Goal: Feedback & Contribution: Contribute content

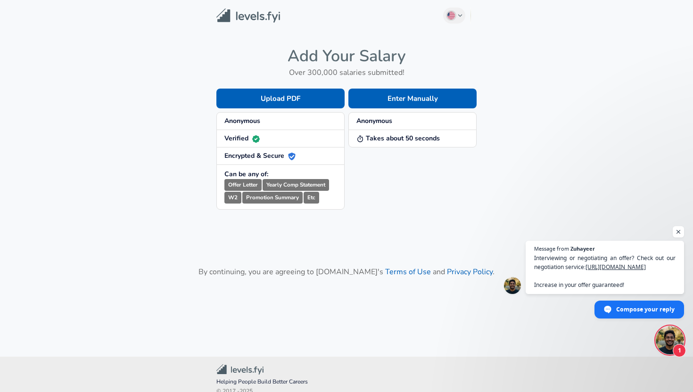
click at [390, 140] on strong "Takes about 50 seconds" at bounding box center [398, 138] width 83 height 9
click at [403, 103] on button "Enter Manually" at bounding box center [412, 99] width 128 height 20
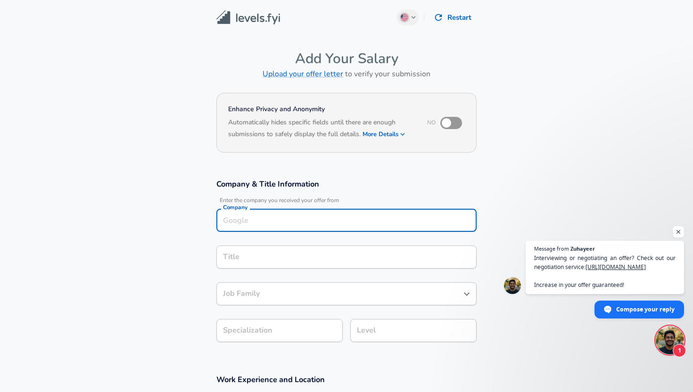
scroll to position [9, 0]
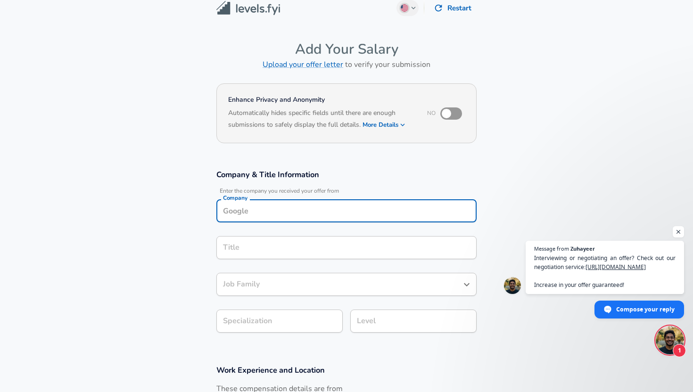
click at [299, 217] on input "Company" at bounding box center [347, 211] width 252 height 15
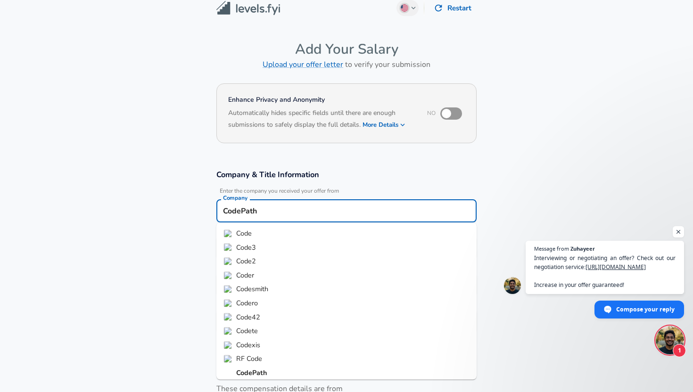
click at [265, 373] on strong "CodePath" at bounding box center [251, 372] width 31 height 9
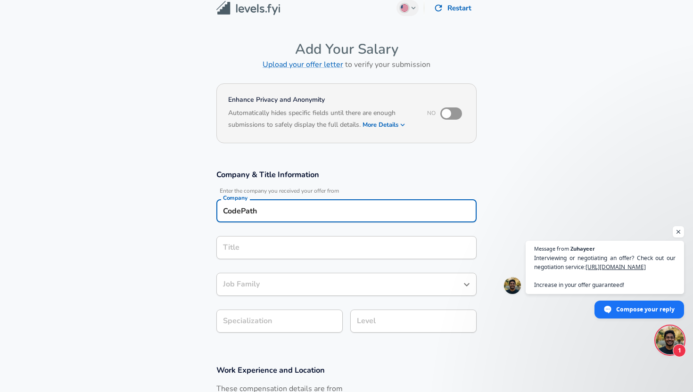
type input "CodePath"
click at [283, 244] on input "Title" at bounding box center [347, 248] width 252 height 15
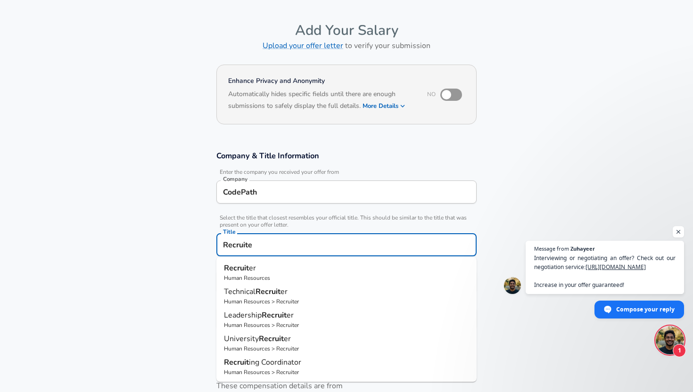
type input "Recruiter"
click at [270, 273] on p "Recruiter" at bounding box center [346, 268] width 245 height 11
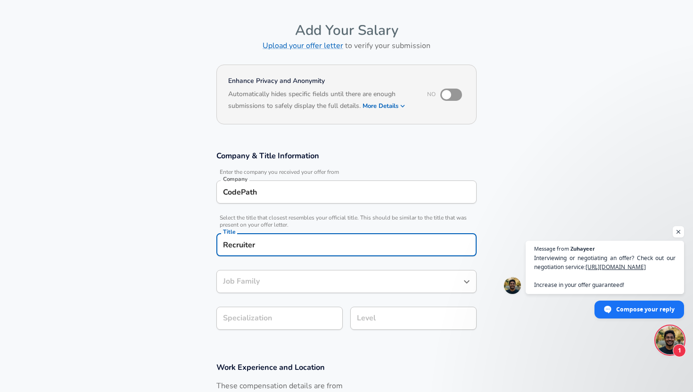
type input "Recruiter"
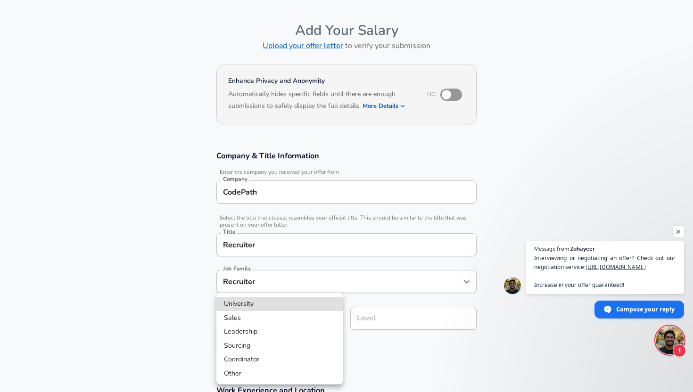
scroll to position [57, 0]
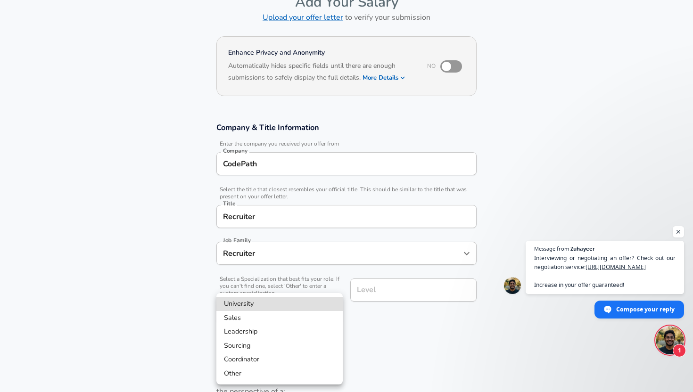
click at [264, 315] on body "English ([GEOGRAPHIC_DATA]) Change Restart Add Your Salary Upload your offer le…" at bounding box center [346, 139] width 693 height 392
click at [407, 286] on div at bounding box center [346, 196] width 693 height 392
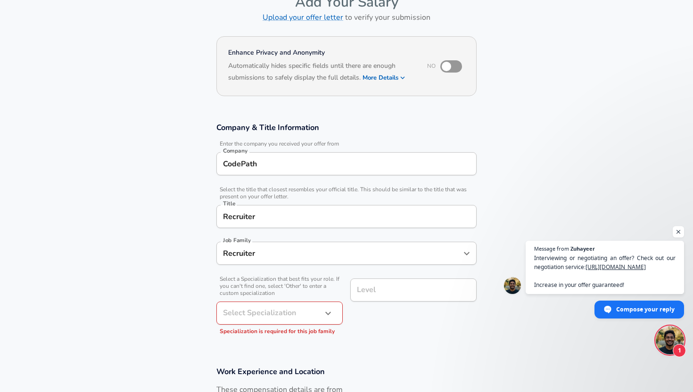
click at [390, 342] on section "Company & Title Information Enter the company you received your offer from Comp…" at bounding box center [346, 233] width 693 height 244
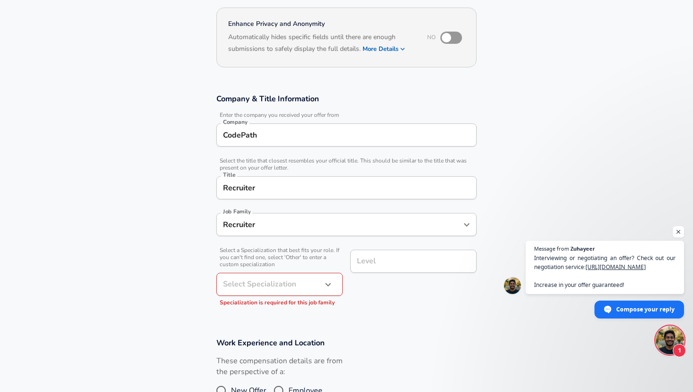
scroll to position [83, 0]
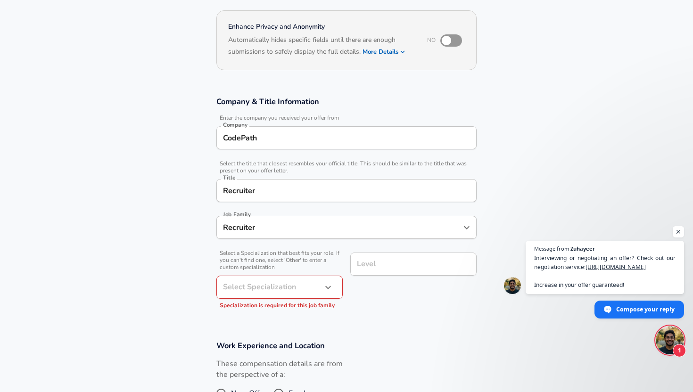
click at [326, 281] on button "button" at bounding box center [328, 288] width 16 height 16
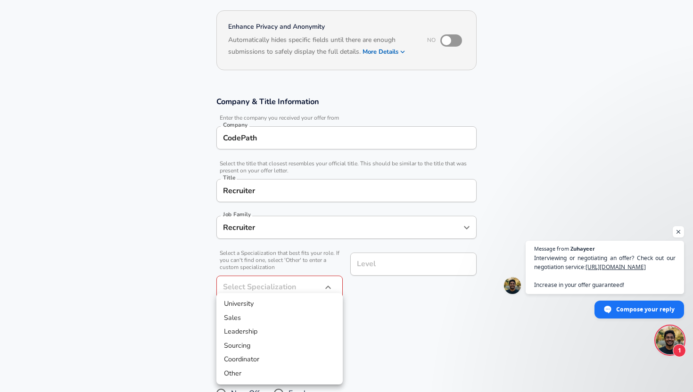
click at [275, 379] on li "Other" at bounding box center [279, 374] width 126 height 14
type input "Other"
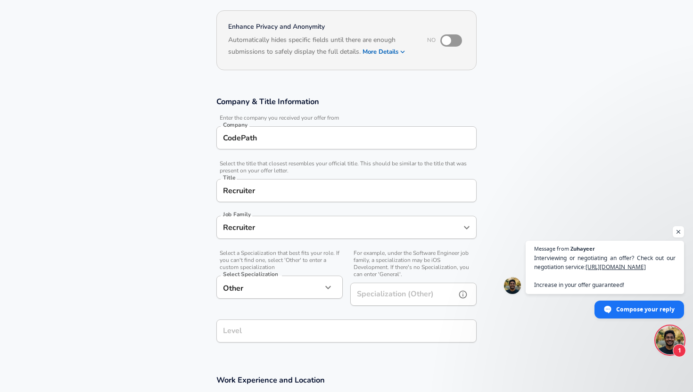
click at [420, 297] on input "Specialization (Other)" at bounding box center [401, 294] width 102 height 23
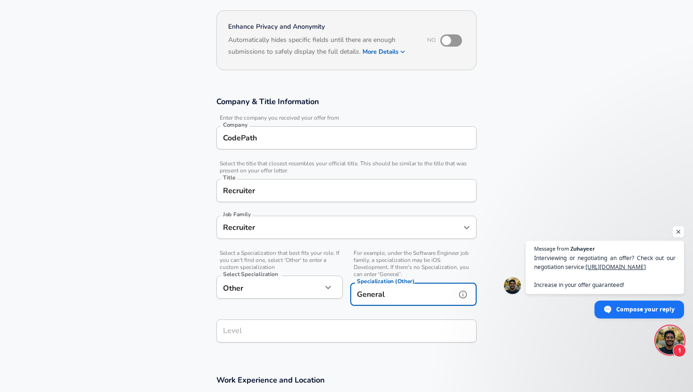
type input "General"
click at [396, 384] on h3 "Work Experience and Location" at bounding box center [346, 380] width 260 height 11
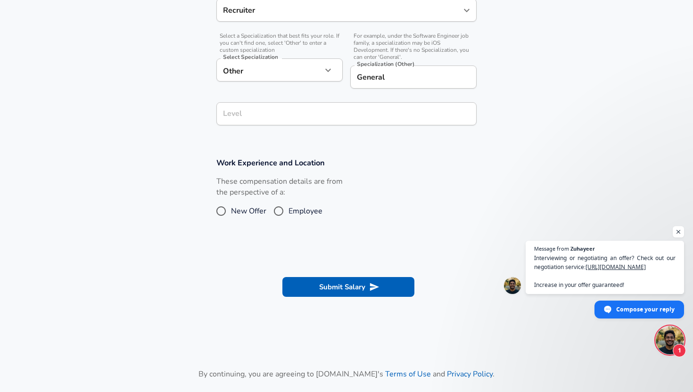
scroll to position [299, 0]
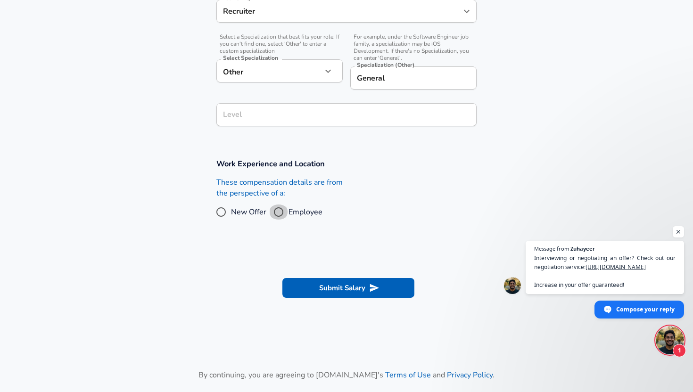
click at [283, 209] on input "Employee" at bounding box center [279, 212] width 20 height 15
radio input "true"
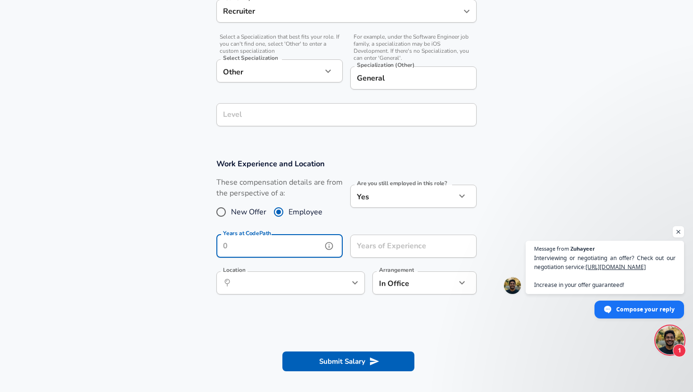
click at [315, 244] on input "Years at CodePath" at bounding box center [269, 246] width 106 height 23
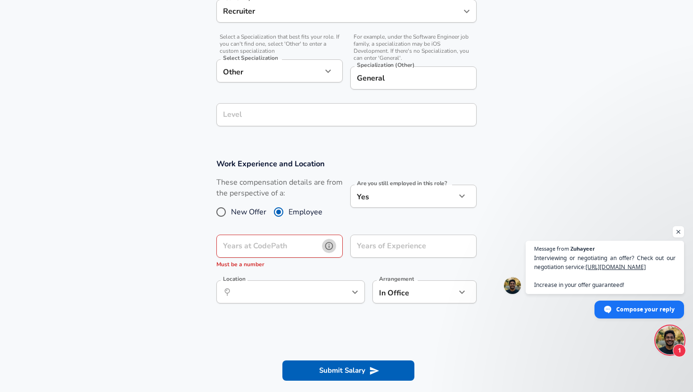
click at [332, 247] on icon "help" at bounding box center [329, 246] width 8 height 8
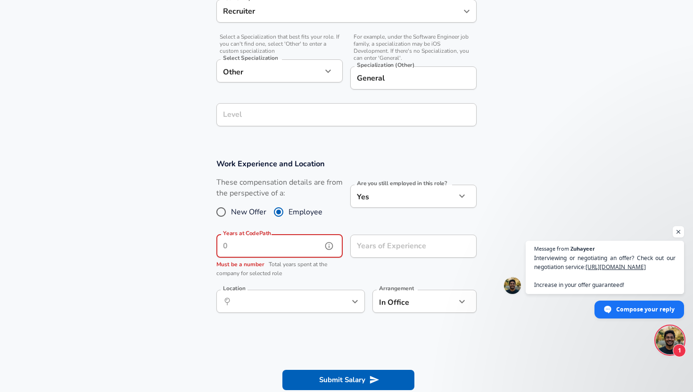
click at [315, 248] on input "Years at CodePath" at bounding box center [269, 246] width 106 height 23
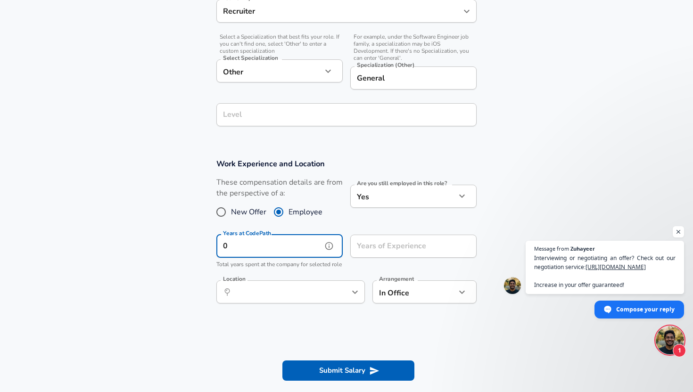
type input "0"
click at [372, 240] on input "Years of Experience" at bounding box center [403, 246] width 106 height 23
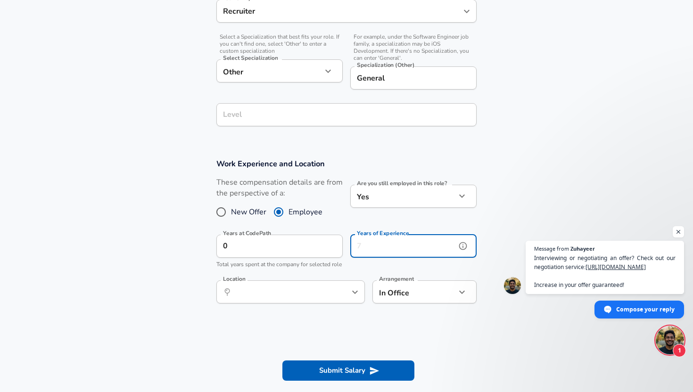
click at [364, 245] on input "Years of Experience" at bounding box center [403, 246] width 106 height 23
type input "6"
click at [310, 299] on input "Location" at bounding box center [280, 292] width 97 height 15
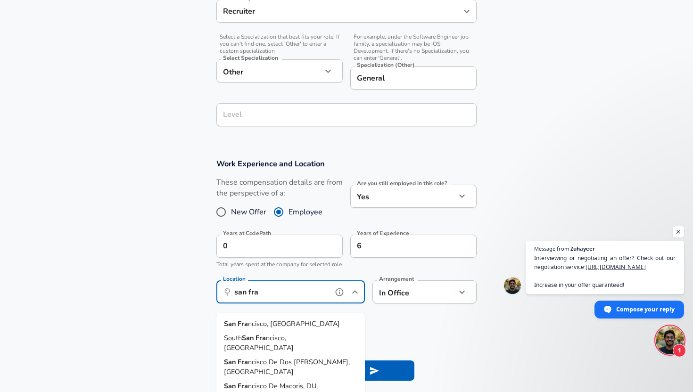
click at [290, 327] on li "San Fra ncisco, [GEOGRAPHIC_DATA]" at bounding box center [290, 324] width 149 height 14
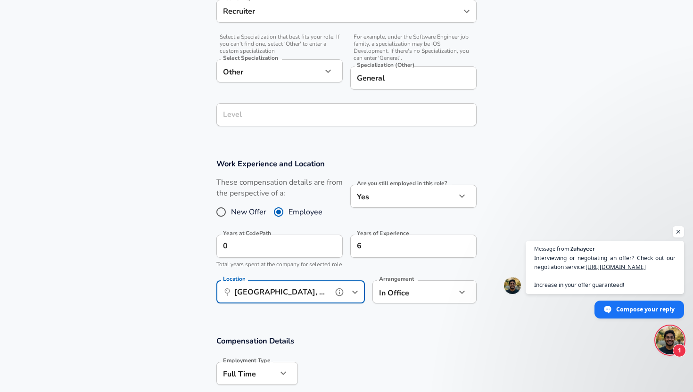
type input "[GEOGRAPHIC_DATA], [GEOGRAPHIC_DATA]"
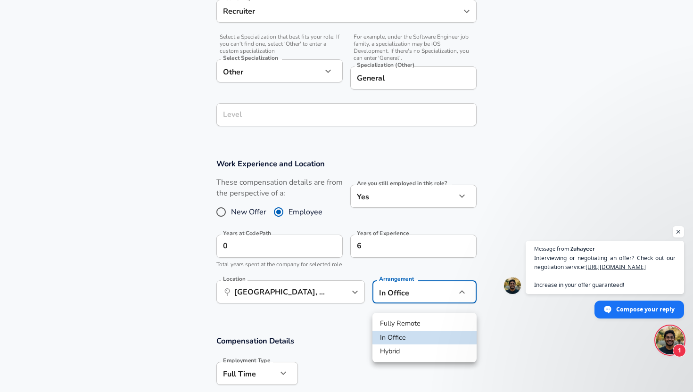
click at [404, 326] on li "Fully Remote" at bounding box center [425, 324] width 104 height 14
type input "remote"
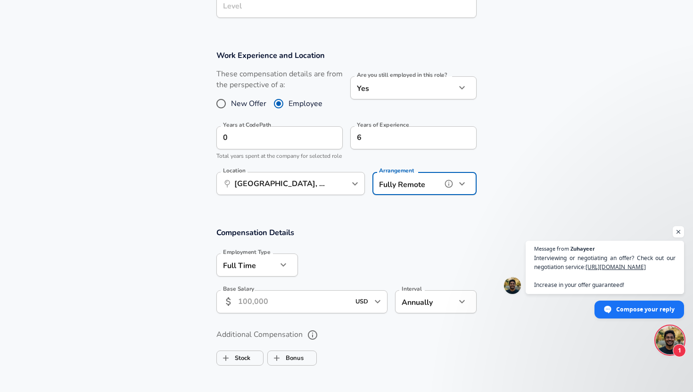
scroll to position [448, 0]
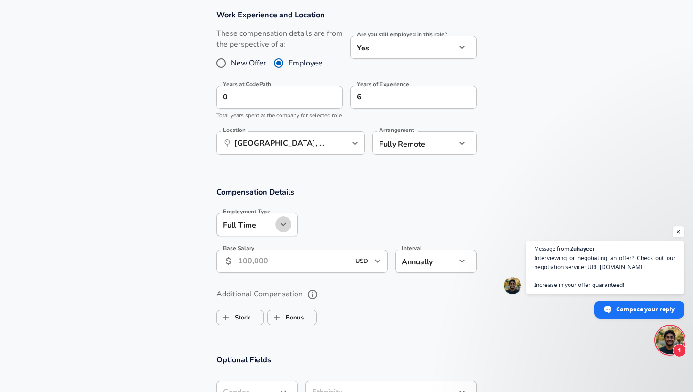
click at [278, 228] on button "button" at bounding box center [283, 224] width 16 height 16
click at [261, 268] on li "Contractor" at bounding box center [257, 271] width 82 height 14
type input "contract"
click at [262, 269] on input "Base Salary" at bounding box center [294, 261] width 112 height 23
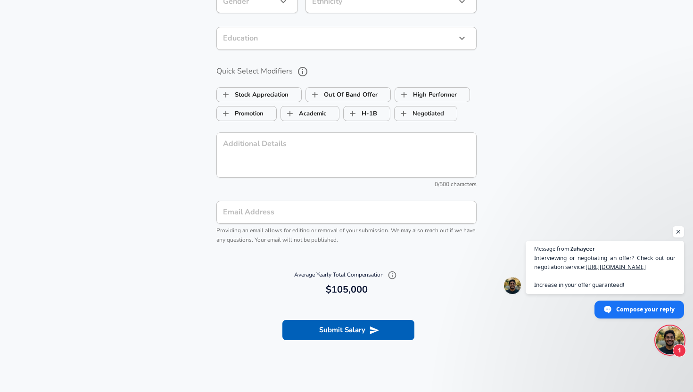
scroll to position [862, 0]
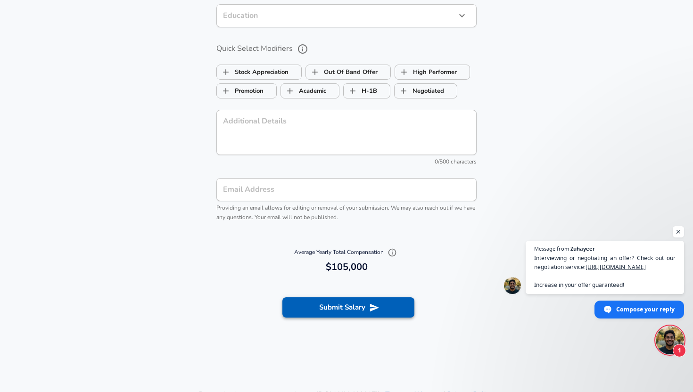
type input "105,000"
click at [333, 317] on button "Submit Salary" at bounding box center [348, 308] width 132 height 20
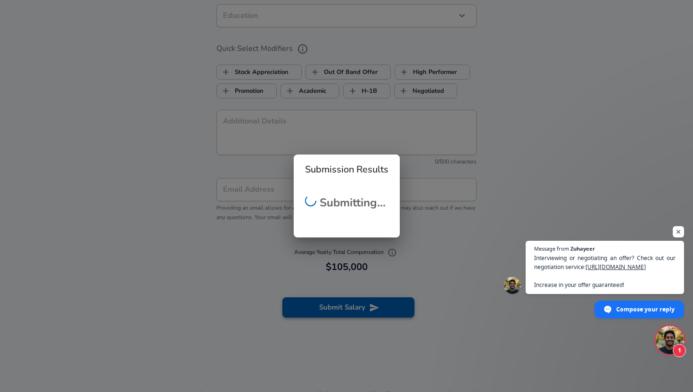
scroll to position [182, 0]
